Goal: Navigation & Orientation: Find specific page/section

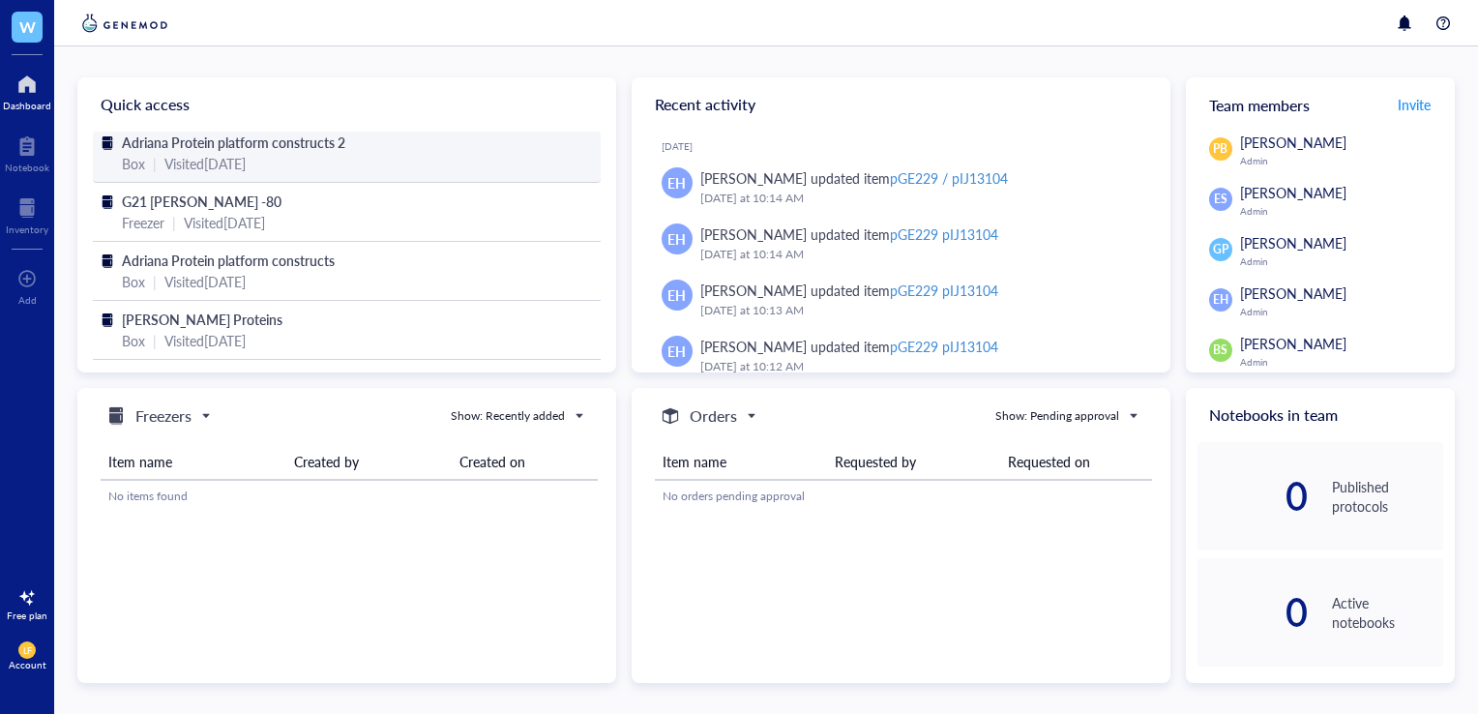
click at [284, 148] on span "Adriana Protein platform constructs 2" at bounding box center [234, 142] width 224 height 19
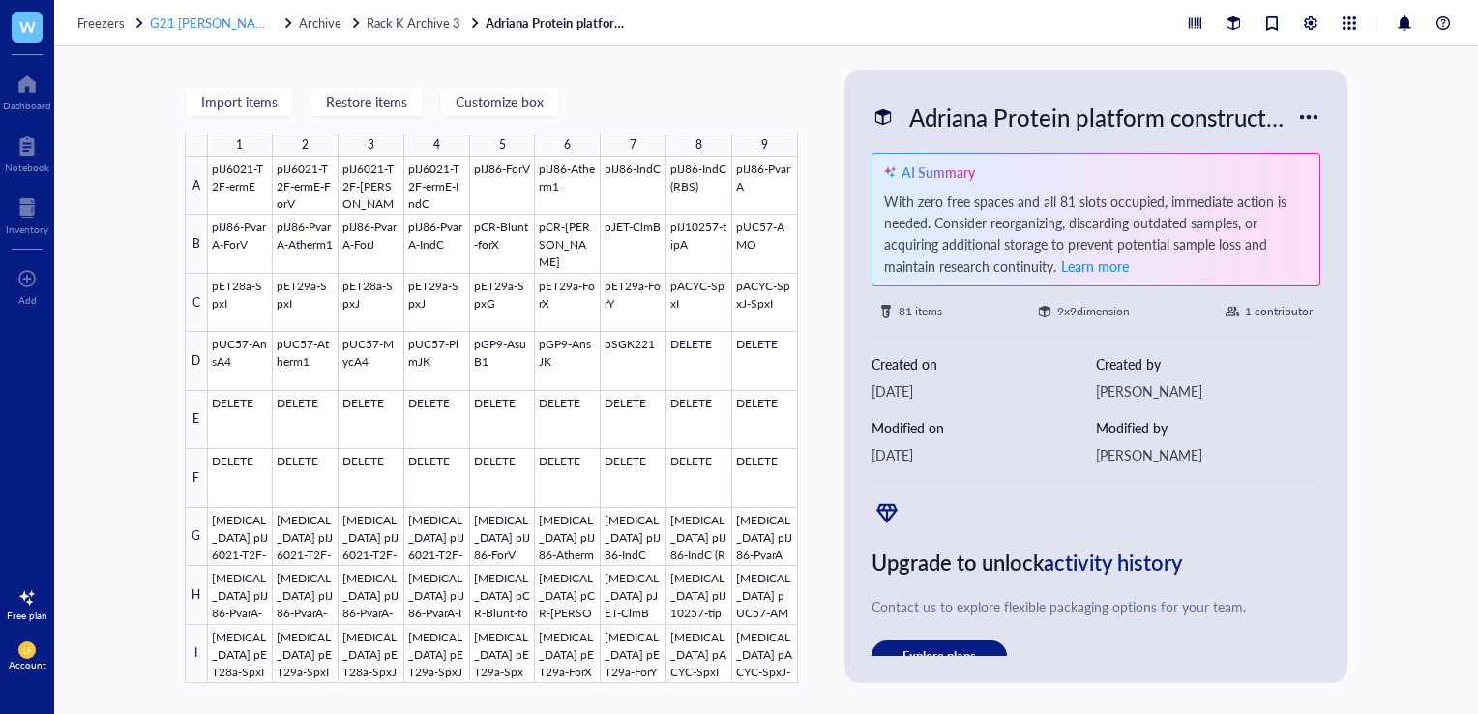
click at [202, 22] on span "G21 [PERSON_NAME] -80" at bounding box center [226, 23] width 152 height 18
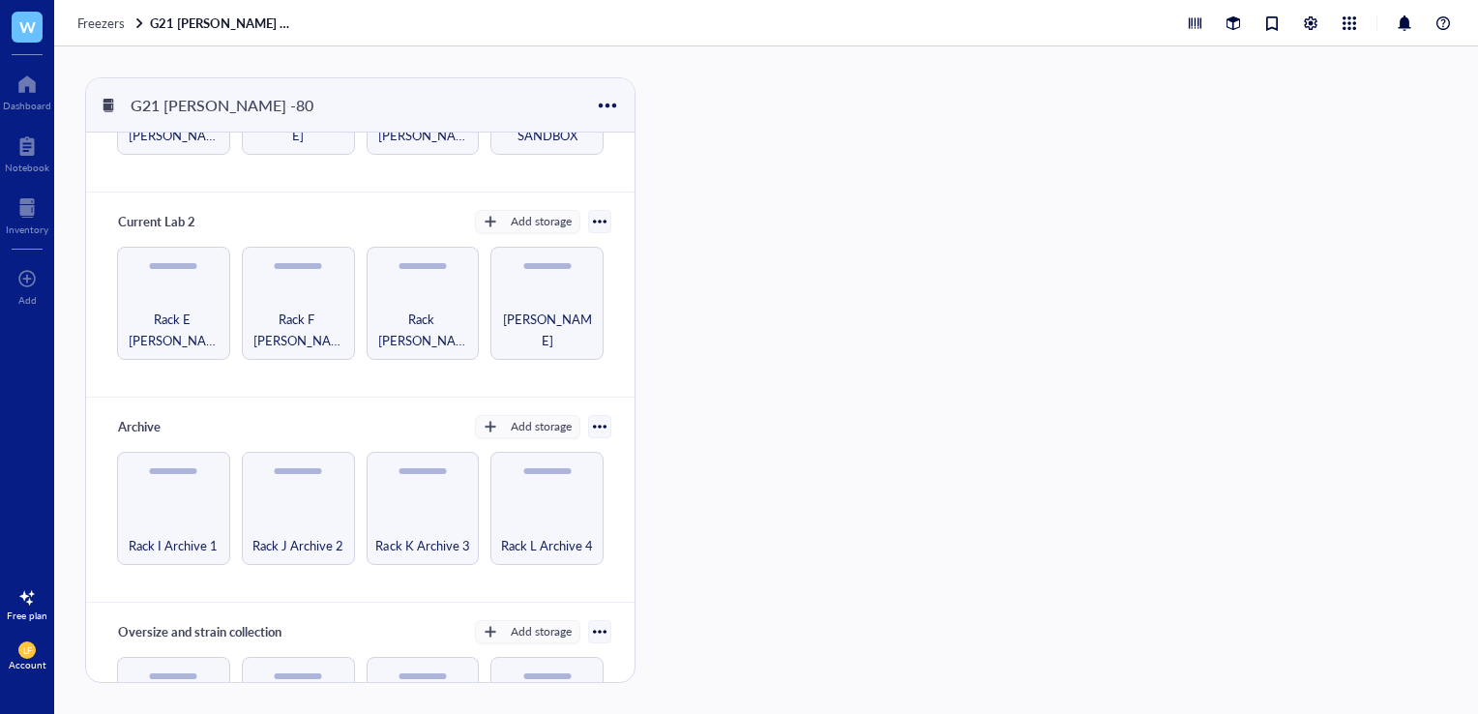
scroll to position [146, 0]
click at [443, 338] on span "Rack [PERSON_NAME]" at bounding box center [423, 328] width 94 height 43
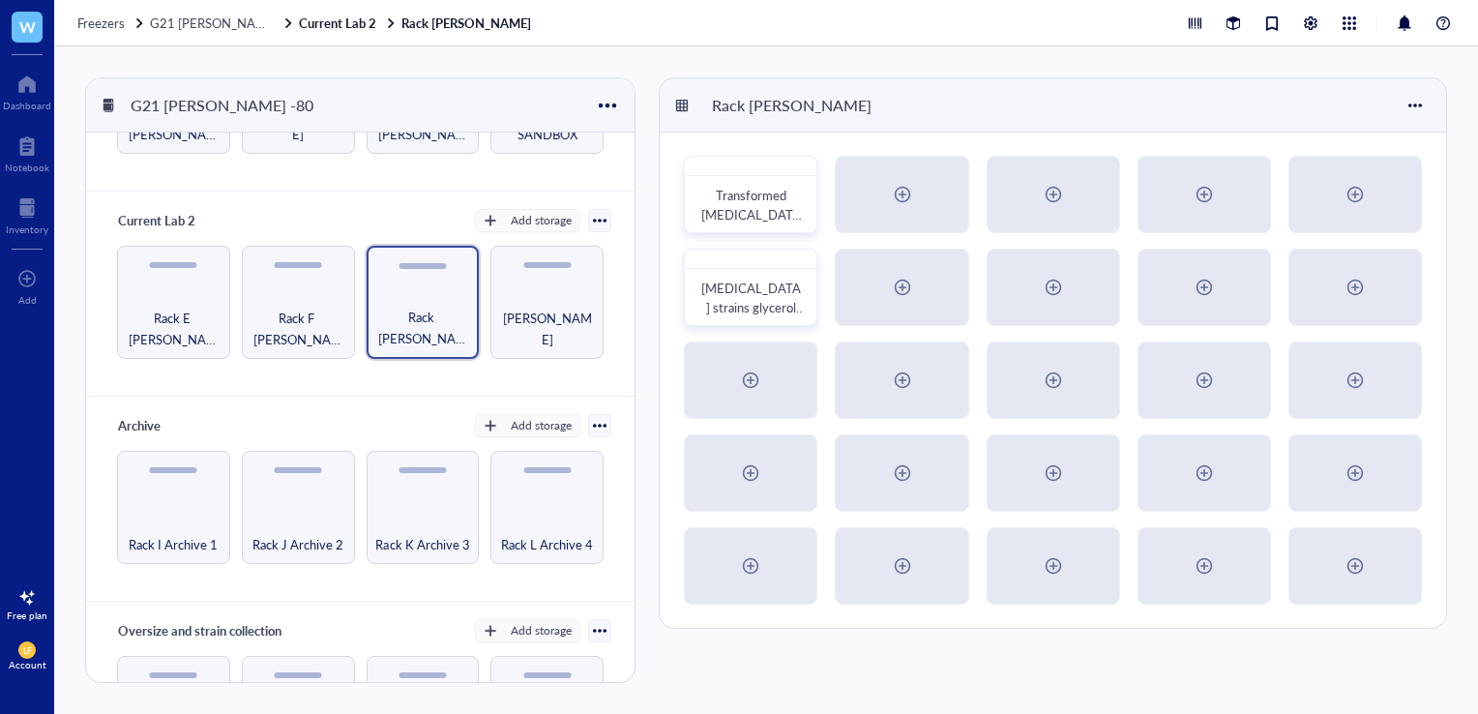
scroll to position [254, 0]
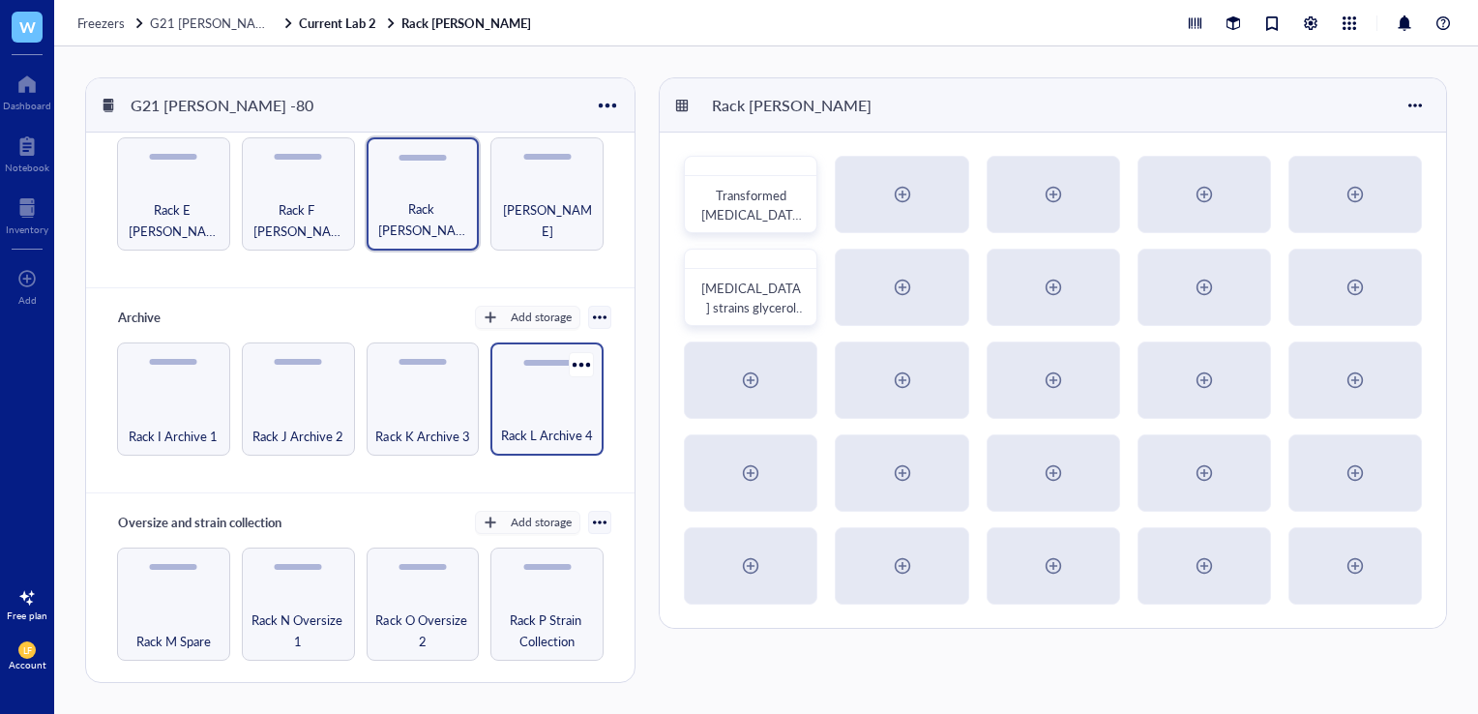
click at [522, 429] on span "Rack L Archive 4" at bounding box center [547, 435] width 92 height 21
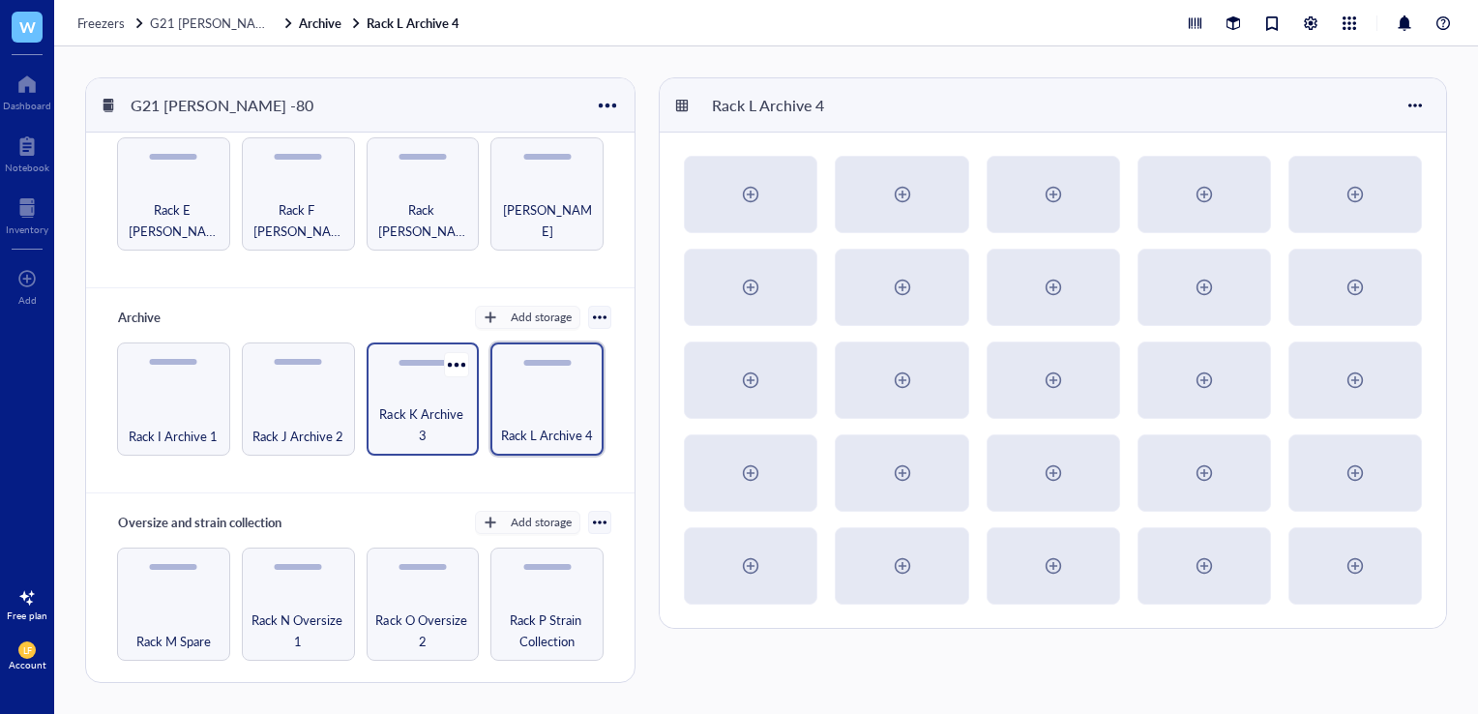
click at [427, 416] on span "Rack K Archive 3" at bounding box center [423, 424] width 94 height 43
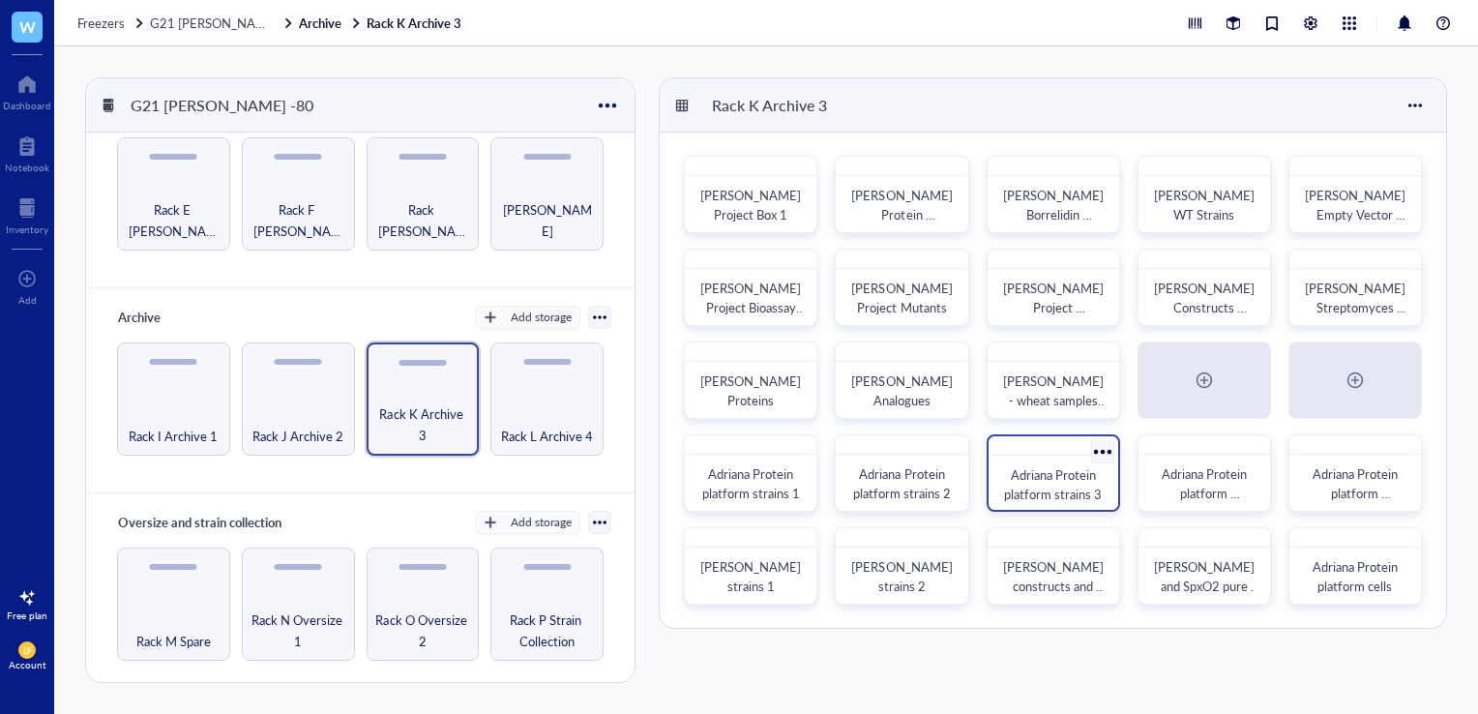
click at [1084, 478] on span "Adriana Protein platform strains 3" at bounding box center [1053, 484] width 98 height 38
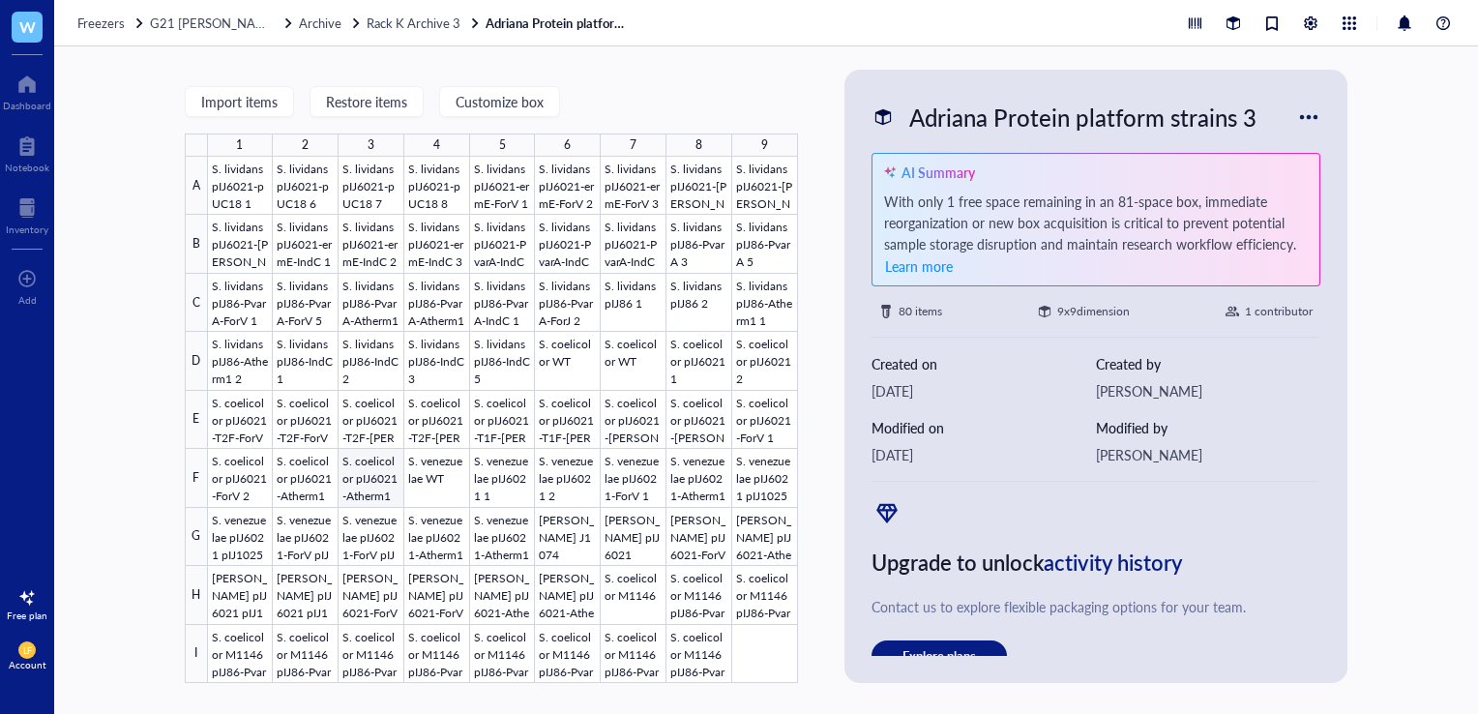
click at [360, 487] on div at bounding box center [503, 420] width 590 height 526
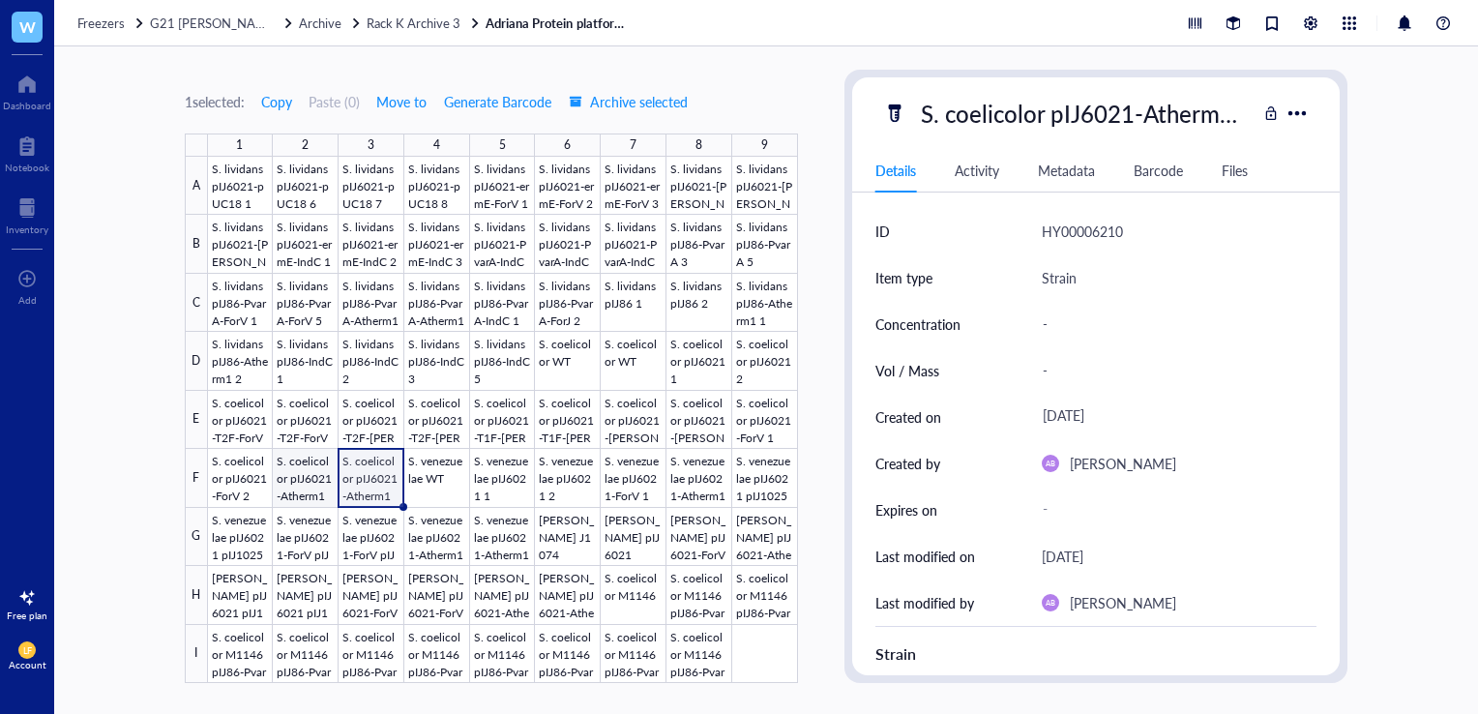
click at [299, 473] on div at bounding box center [503, 420] width 590 height 526
